Goal: Navigation & Orientation: Find specific page/section

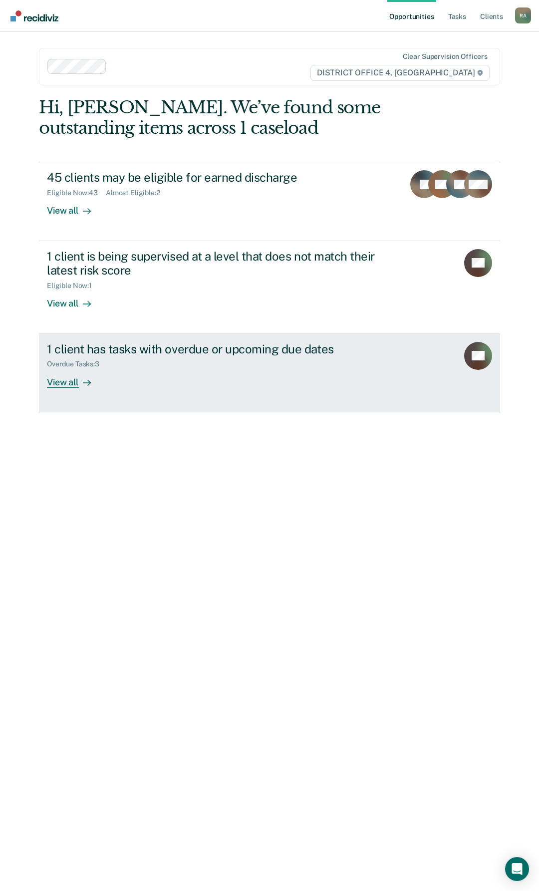
click at [133, 386] on div "1 client has tasks with overdue or upcoming due dates Overdue Tasks : 3 View all" at bounding box center [234, 365] width 374 height 46
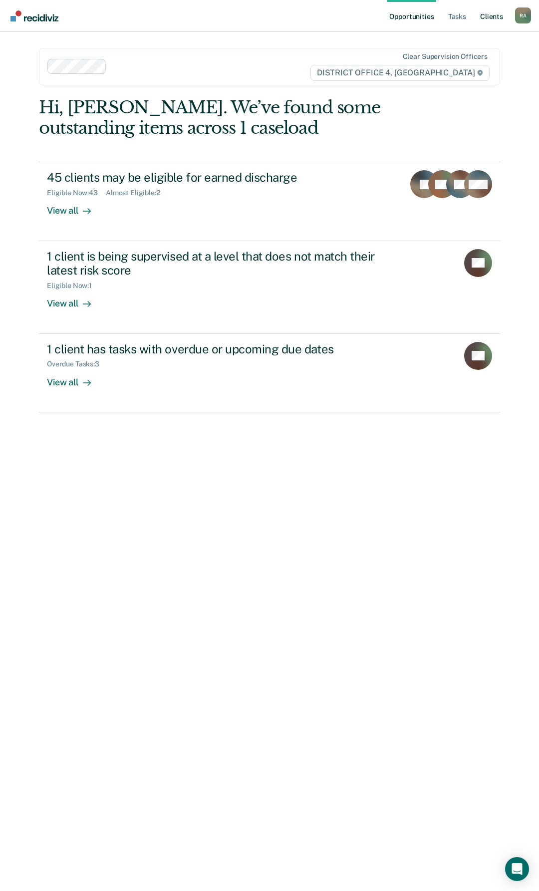
click at [497, 18] on link "Client s" at bounding box center [491, 16] width 27 height 32
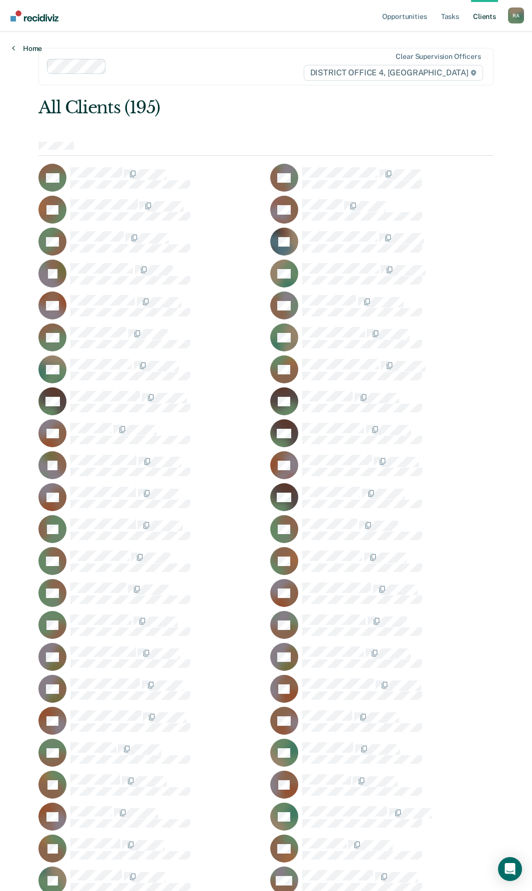
click at [27, 48] on link "Home" at bounding box center [27, 48] width 30 height 9
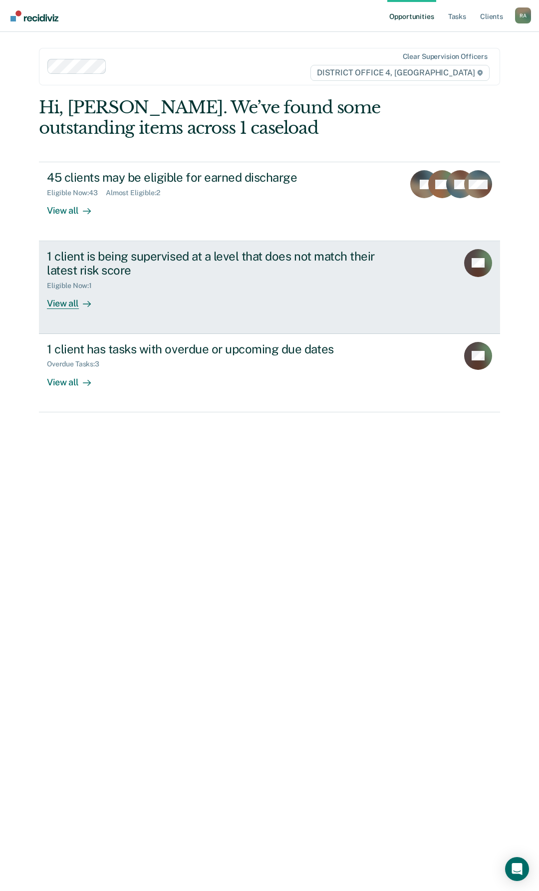
click at [244, 314] on link "1 client is being supervised at a level that does not match their latest risk s…" at bounding box center [269, 287] width 461 height 93
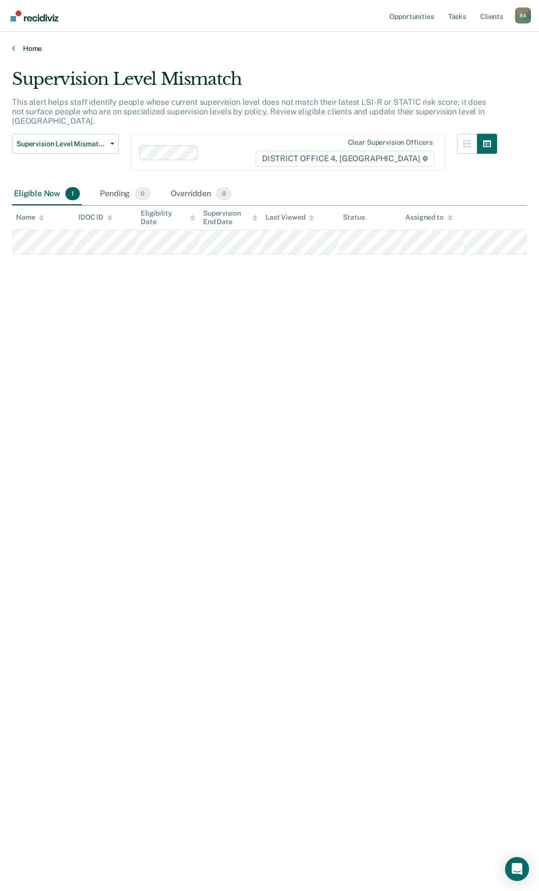
click at [31, 47] on link "Home" at bounding box center [269, 48] width 515 height 9
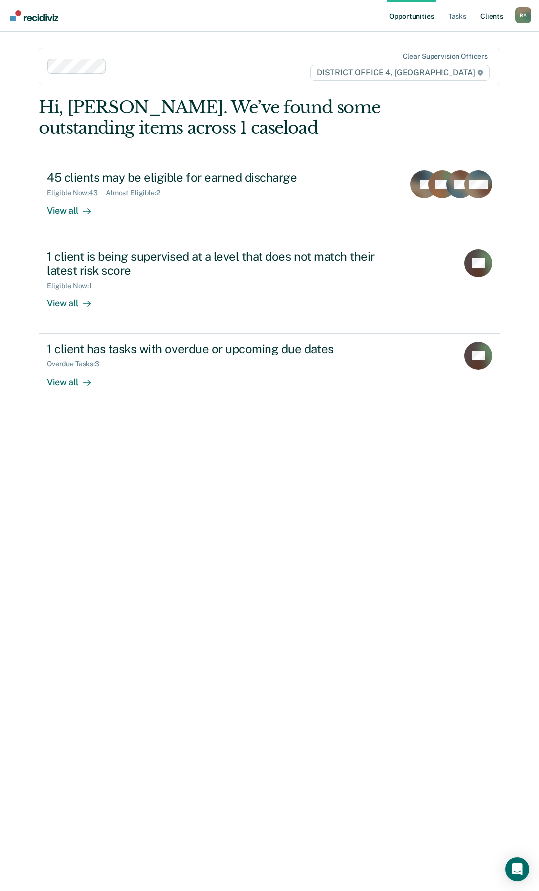
click at [494, 13] on link "Client s" at bounding box center [491, 16] width 27 height 32
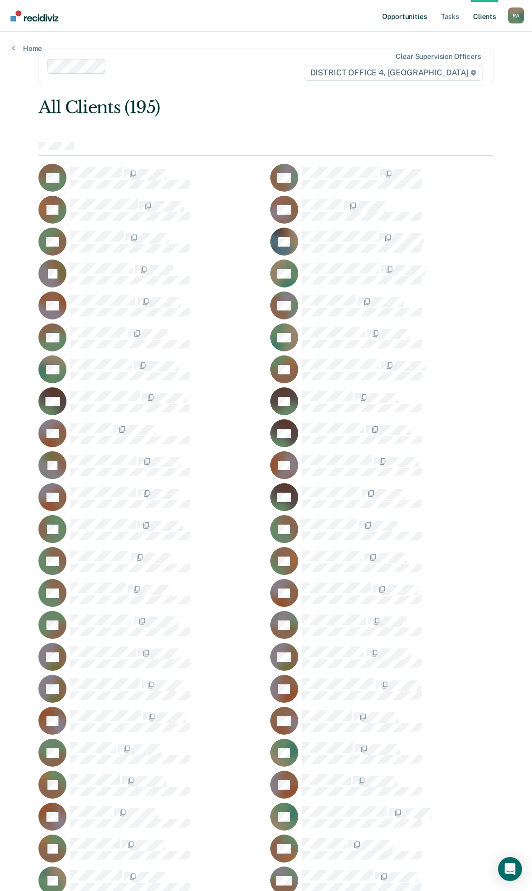
click at [408, 18] on link "Opportunities" at bounding box center [404, 16] width 48 height 32
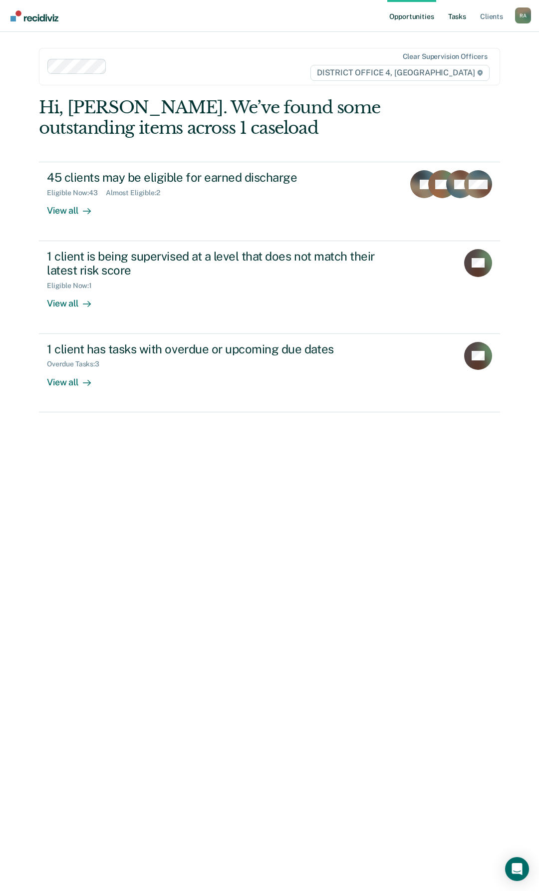
click at [453, 16] on link "Tasks" at bounding box center [457, 16] width 22 height 32
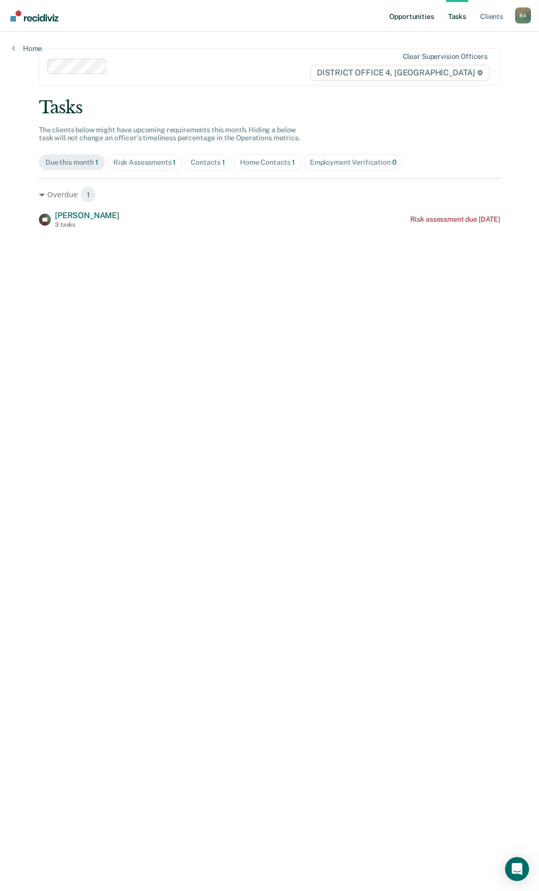
click at [421, 14] on link "Opportunities" at bounding box center [411, 16] width 48 height 32
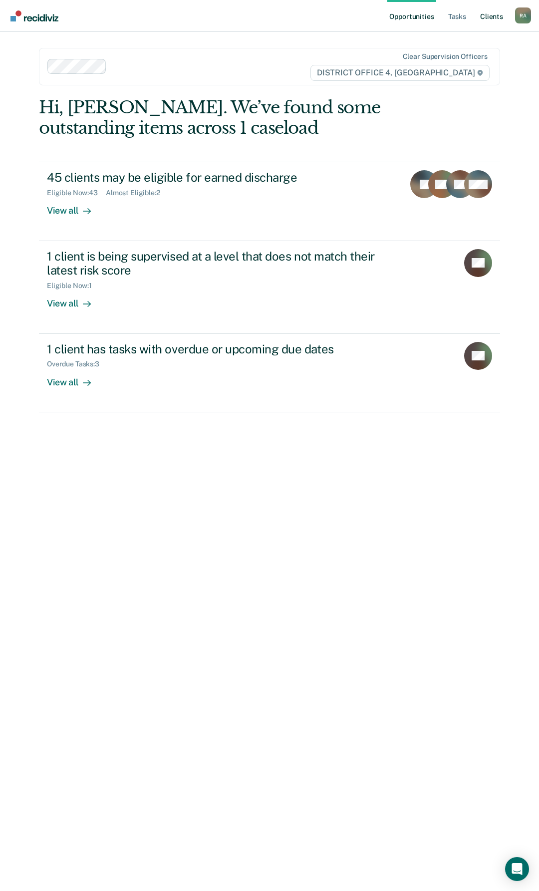
click at [500, 13] on link "Client s" at bounding box center [491, 16] width 27 height 32
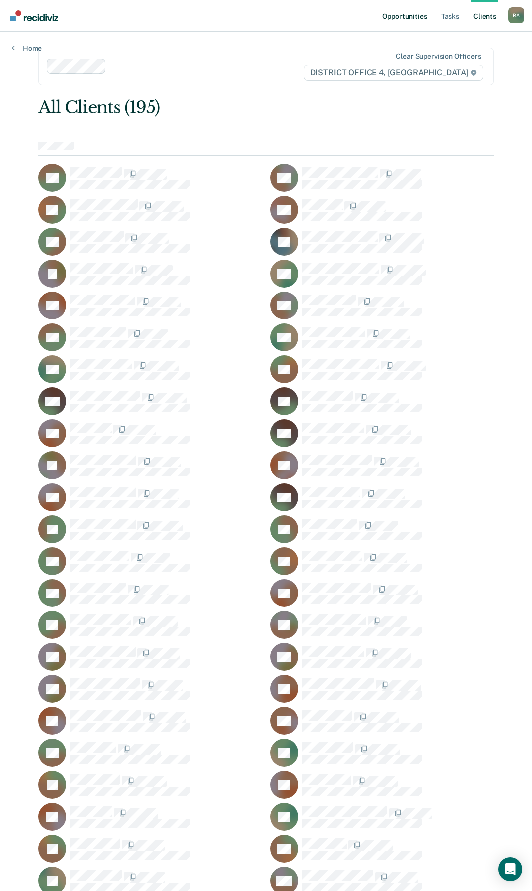
click at [395, 16] on link "Opportunities" at bounding box center [404, 16] width 48 height 32
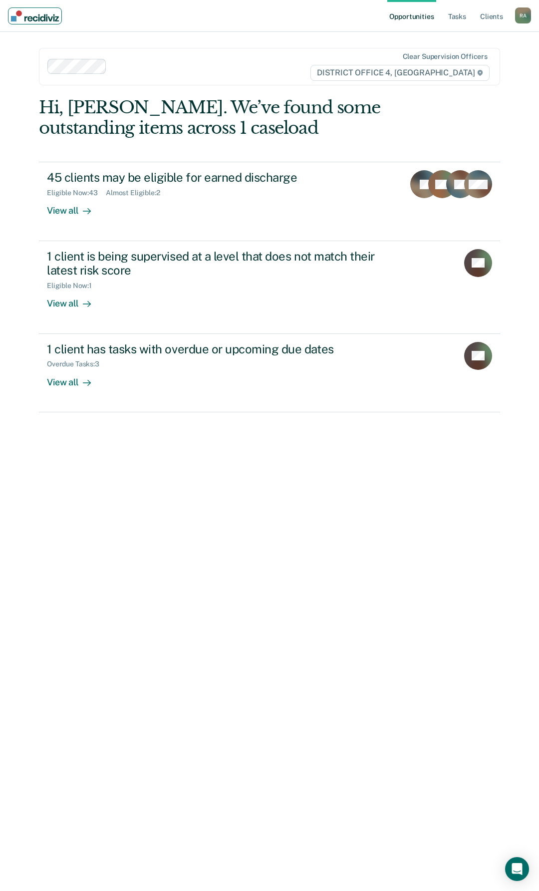
click at [27, 14] on img "Main navigation" at bounding box center [35, 15] width 48 height 11
click at [521, 16] on div "R A" at bounding box center [523, 15] width 16 height 16
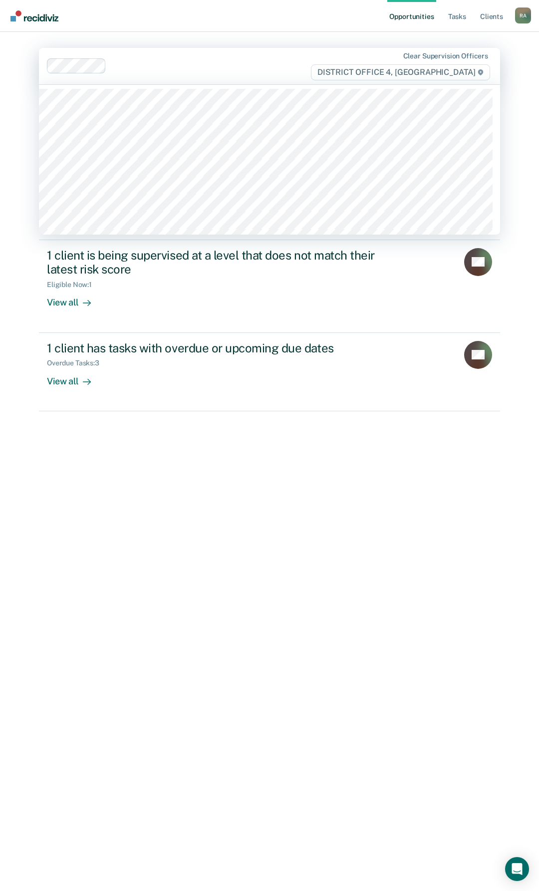
click at [249, 49] on div "Clear supervision officers DISTRICT OFFICE 4, [GEOGRAPHIC_DATA]" at bounding box center [269, 66] width 461 height 36
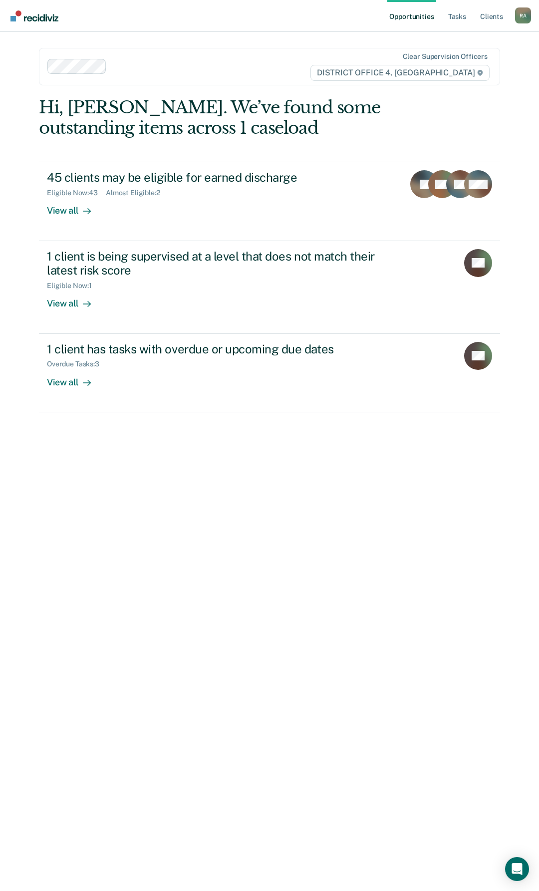
click at [110, 42] on main "Clear supervision officers DISTRICT OFFICE 4, BOISE Hi, [PERSON_NAME]. We’ve fo…" at bounding box center [269, 449] width 485 height 835
